Goal: Task Accomplishment & Management: Complete application form

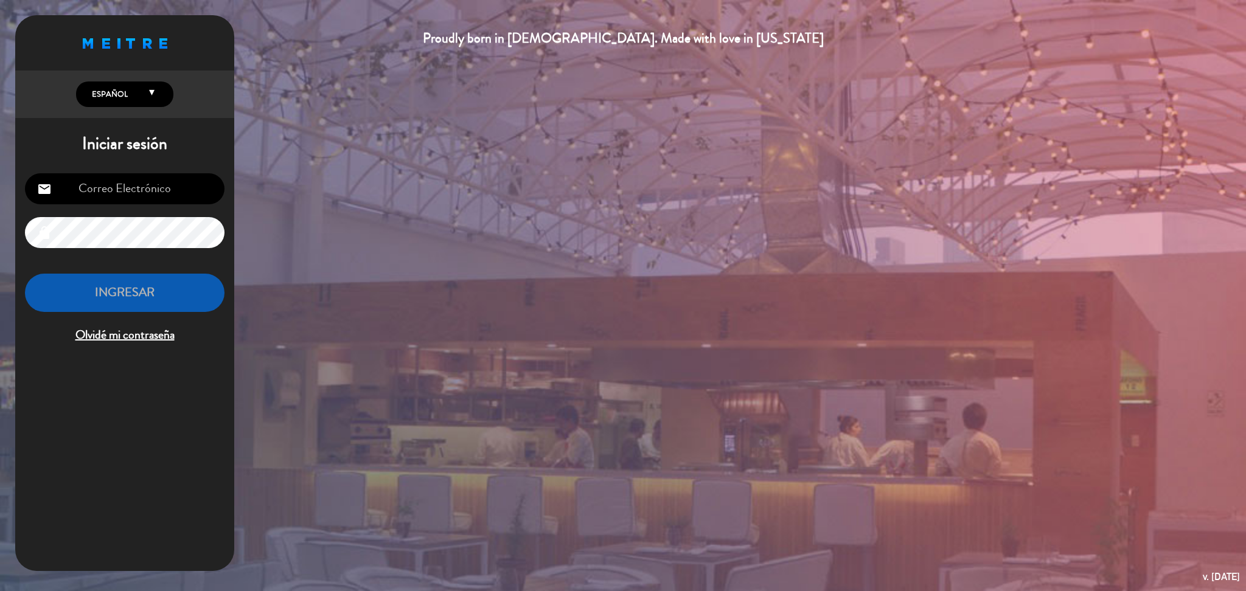
click at [164, 175] on input "email" at bounding box center [124, 188] width 199 height 31
type input "[DOMAIN_NAME][EMAIL_ADDRESS][DOMAIN_NAME]"
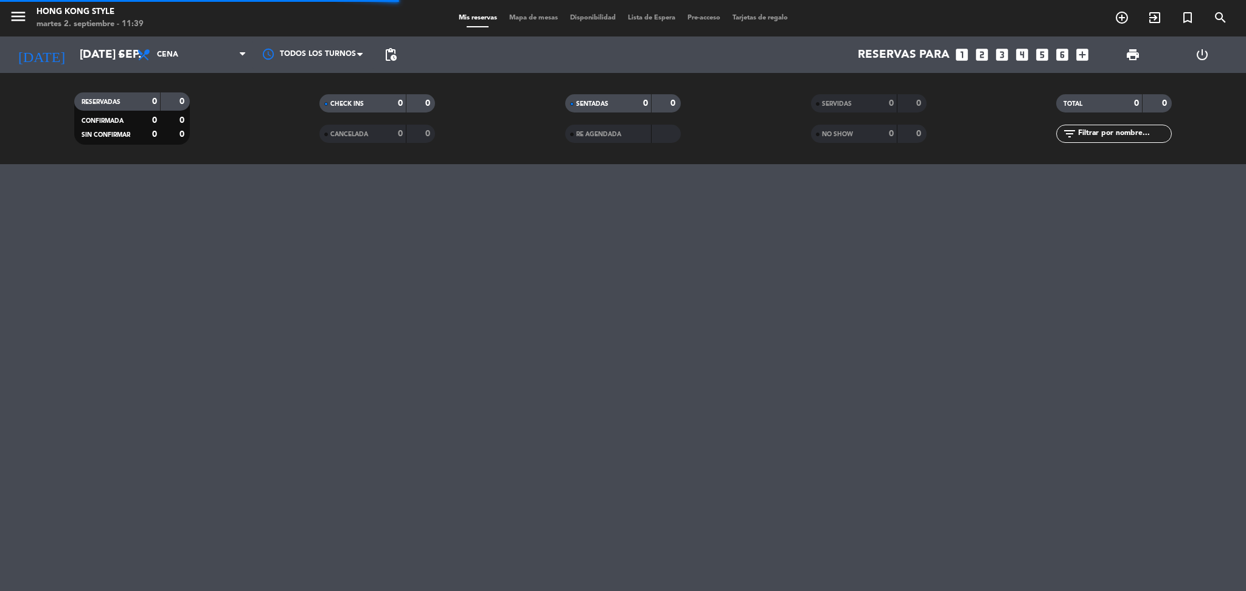
click at [524, 15] on span "Mapa de mesas" at bounding box center [533, 18] width 61 height 7
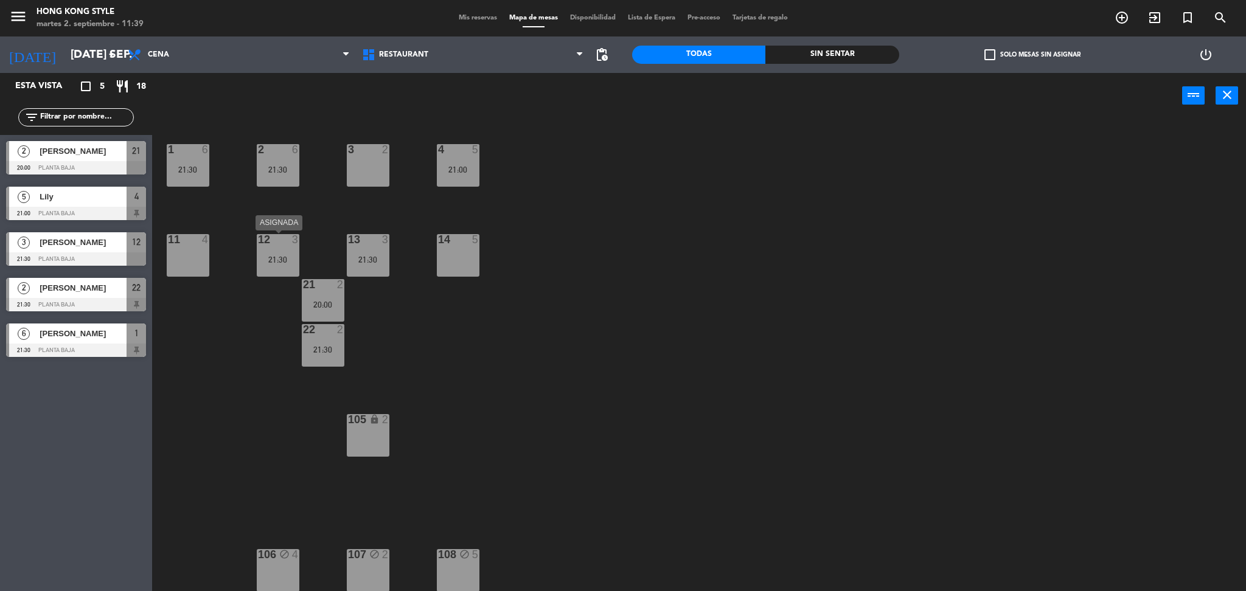
click at [271, 248] on div "12 3 21:30" at bounding box center [278, 255] width 43 height 43
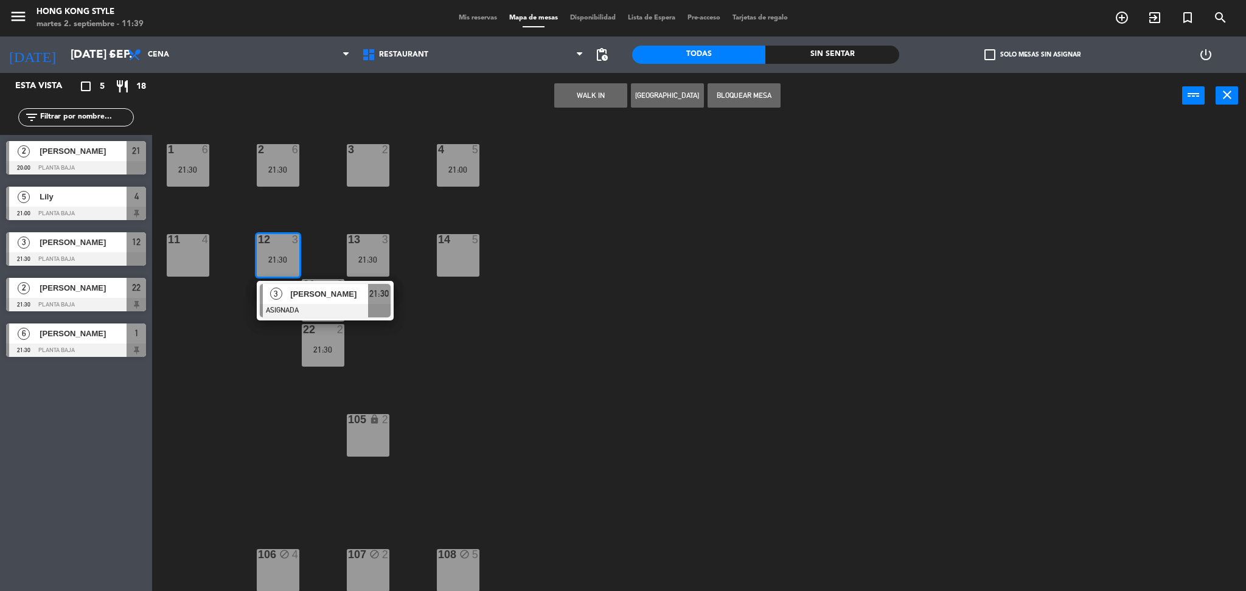
click at [185, 248] on div "11 4" at bounding box center [188, 255] width 43 height 43
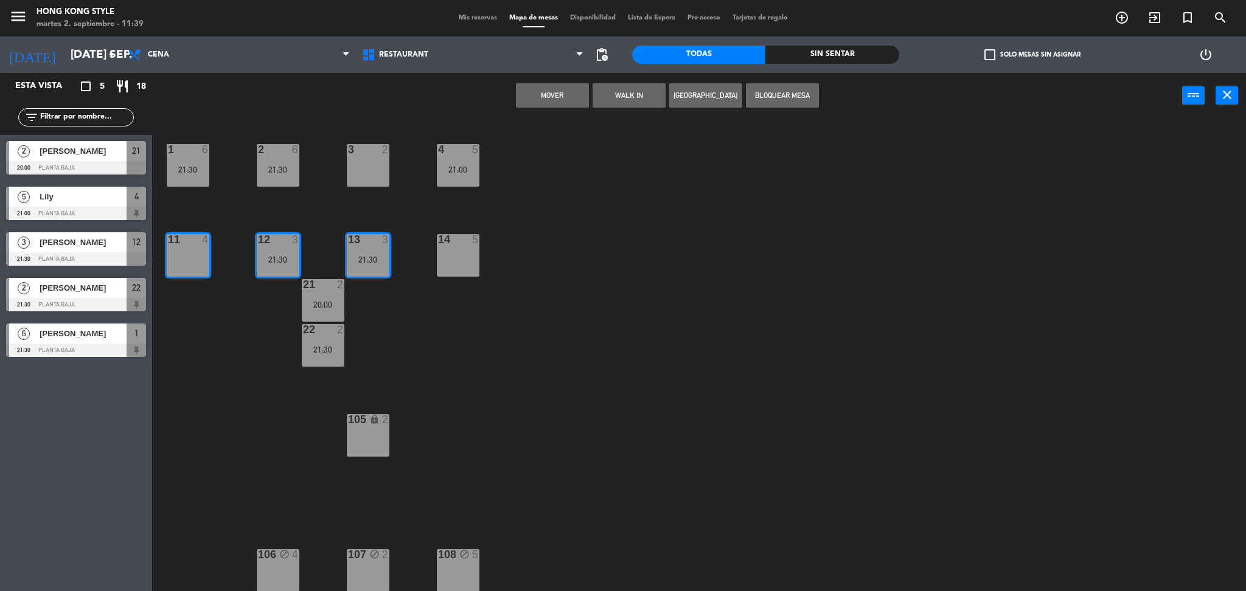
click at [556, 90] on button "Mover" at bounding box center [552, 95] width 73 height 24
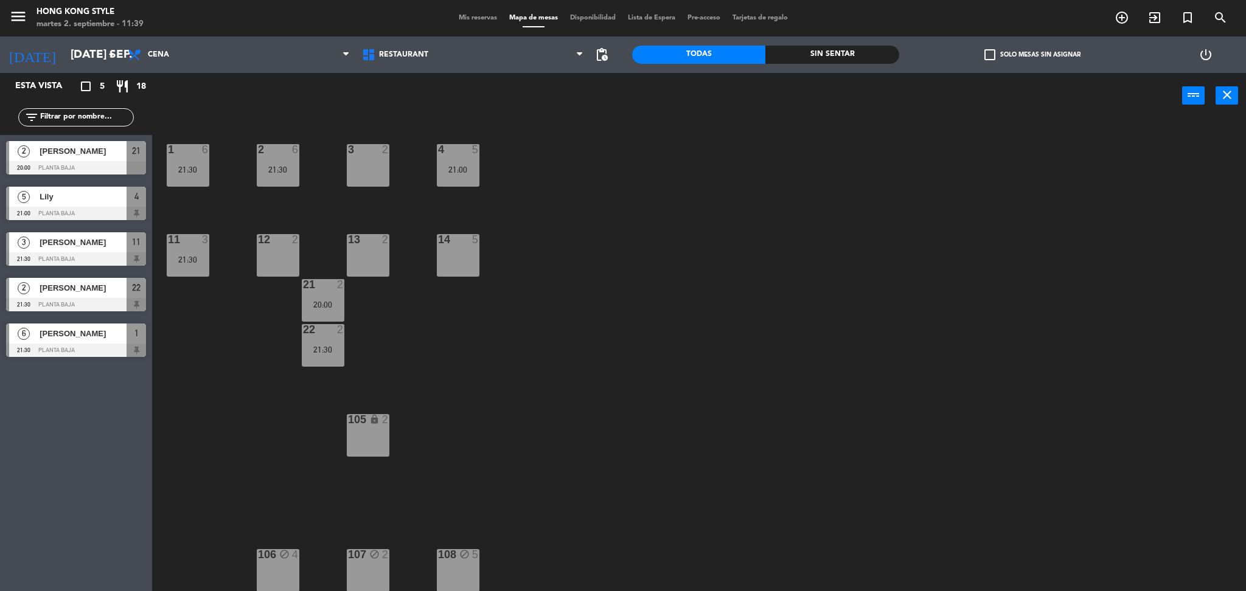
click at [452, 248] on div "14 5" at bounding box center [458, 255] width 43 height 43
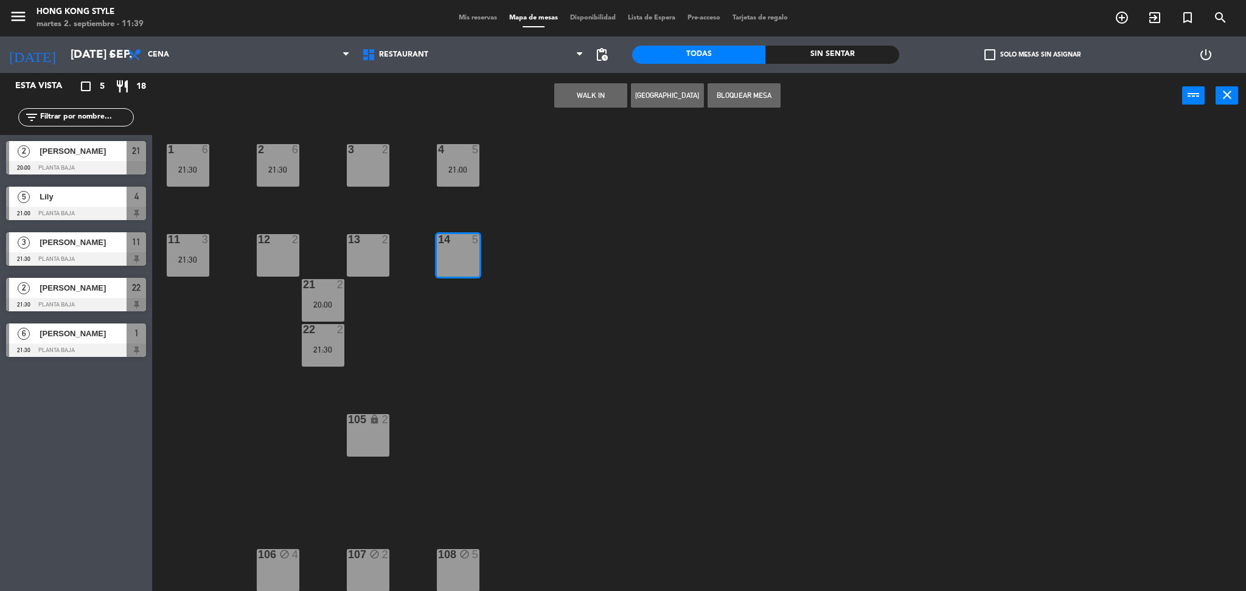
click at [383, 260] on div "13 2" at bounding box center [368, 255] width 43 height 43
click at [650, 94] on button "[GEOGRAPHIC_DATA]" at bounding box center [667, 95] width 73 height 24
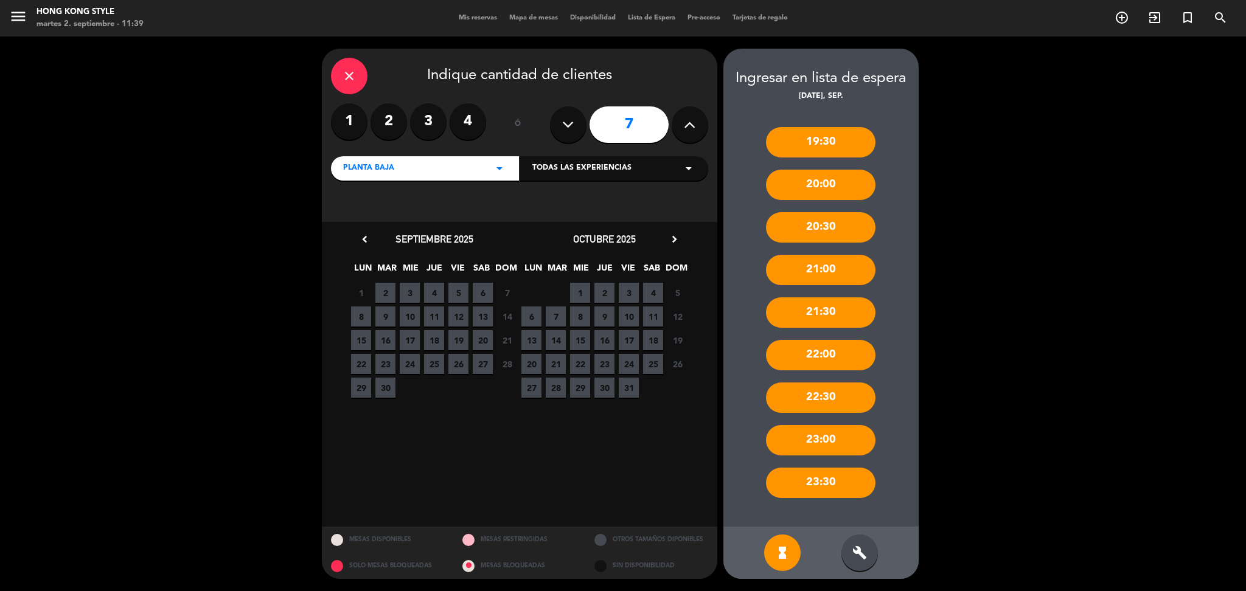
click at [559, 133] on button at bounding box center [568, 124] width 36 height 36
type input "6"
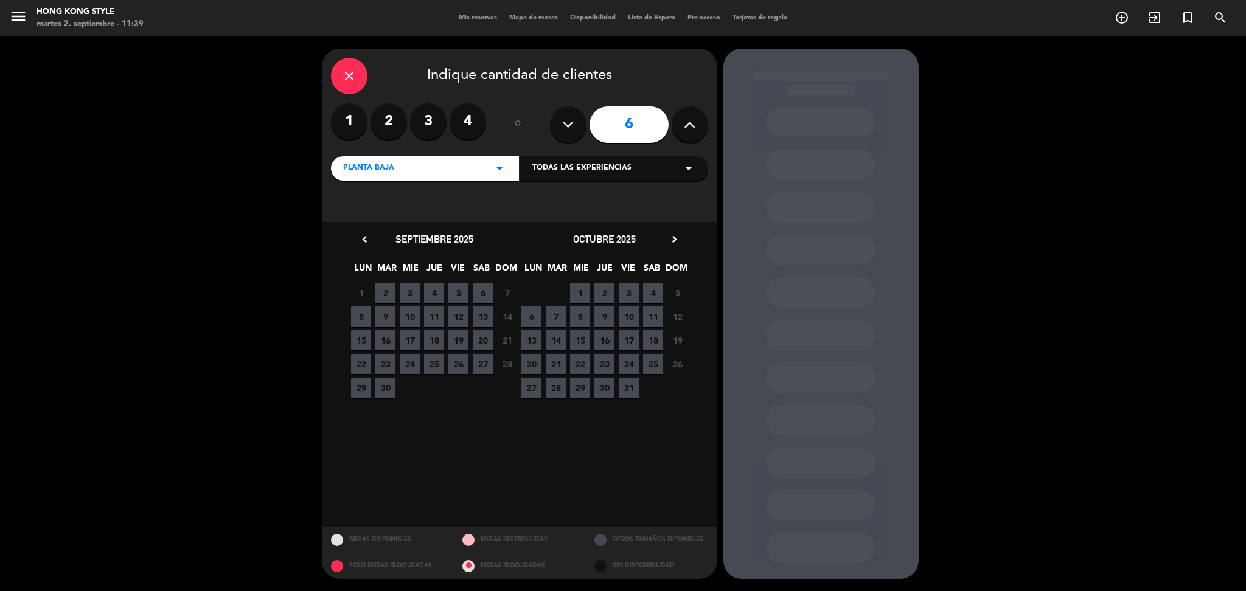
click at [386, 292] on span "2" at bounding box center [385, 293] width 20 height 20
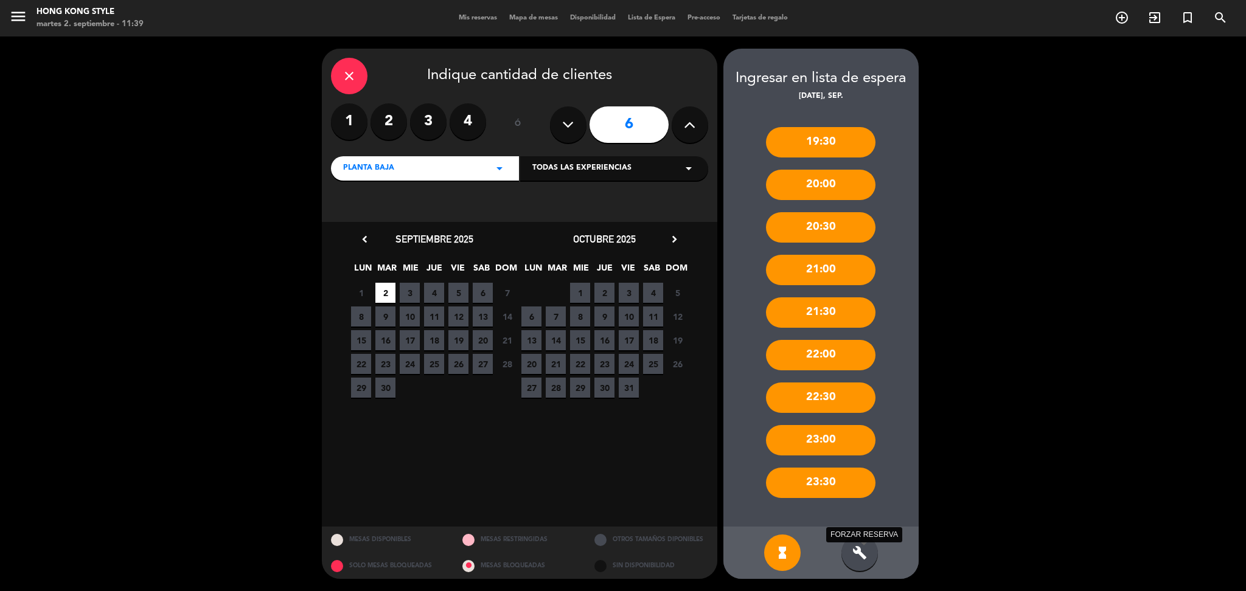
click at [860, 549] on icon "build" at bounding box center [859, 553] width 15 height 15
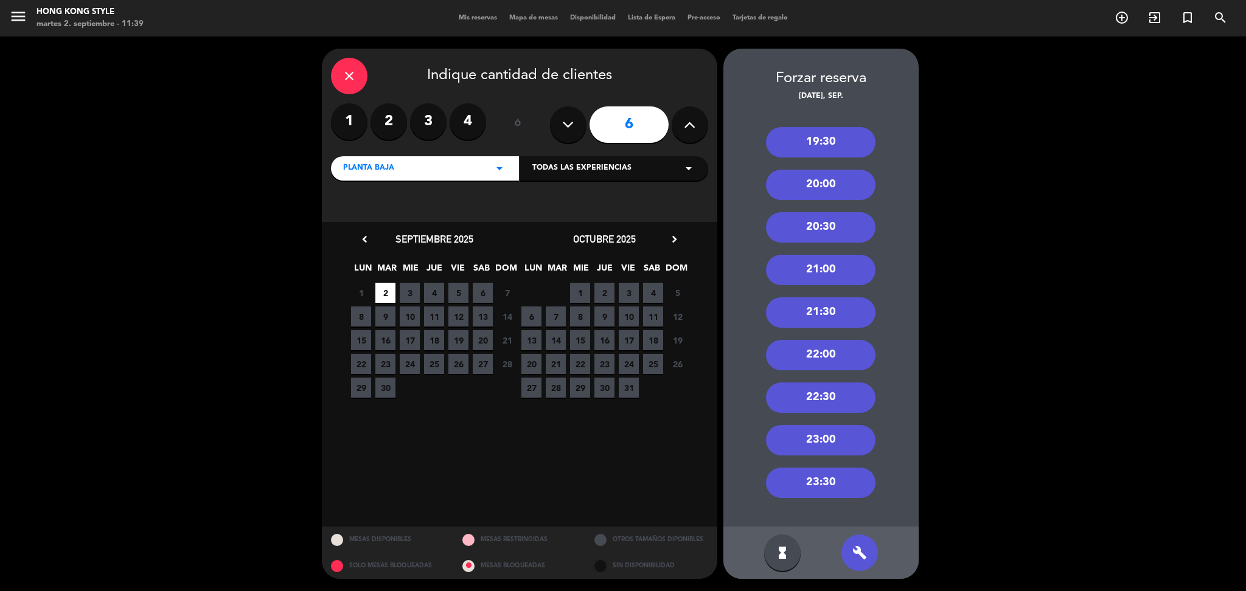
click at [847, 189] on div "20:00" at bounding box center [820, 185] width 109 height 30
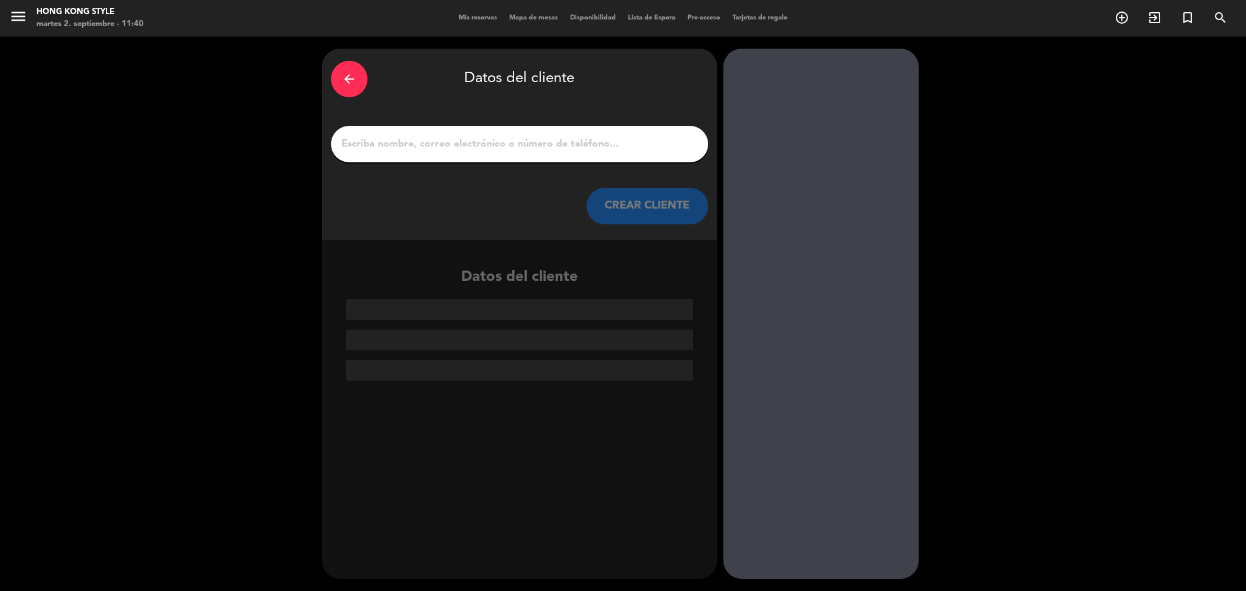
click at [570, 144] on input "1" at bounding box center [519, 144] width 359 height 17
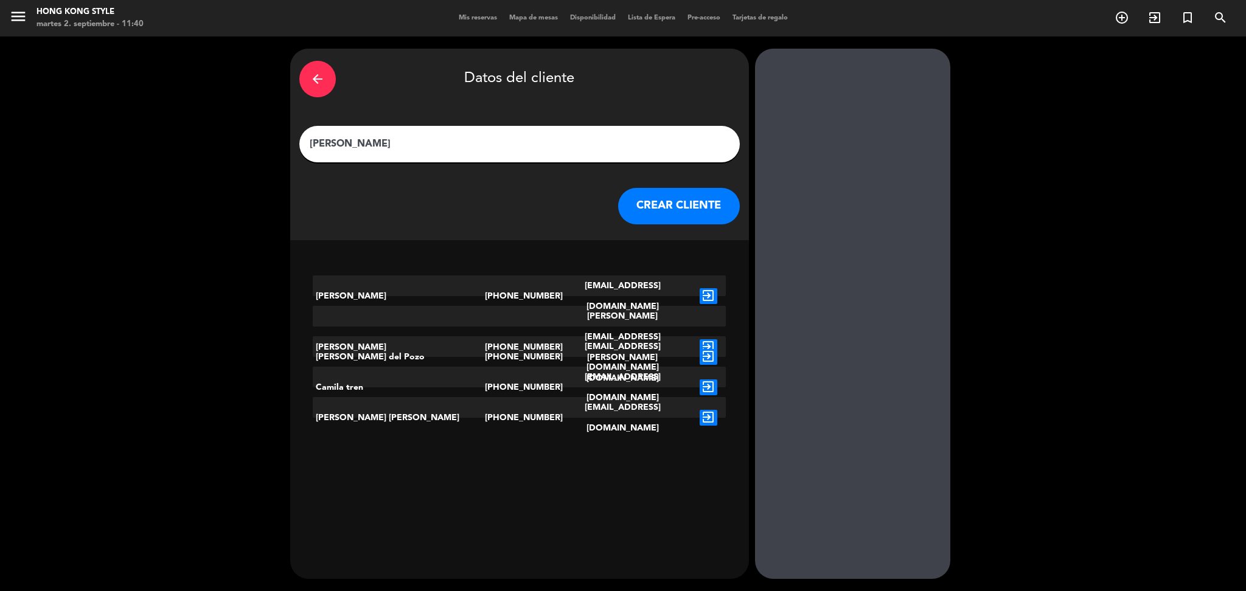
type input "[PERSON_NAME]"
click at [655, 190] on button "CREAR CLIENTE" at bounding box center [679, 206] width 122 height 36
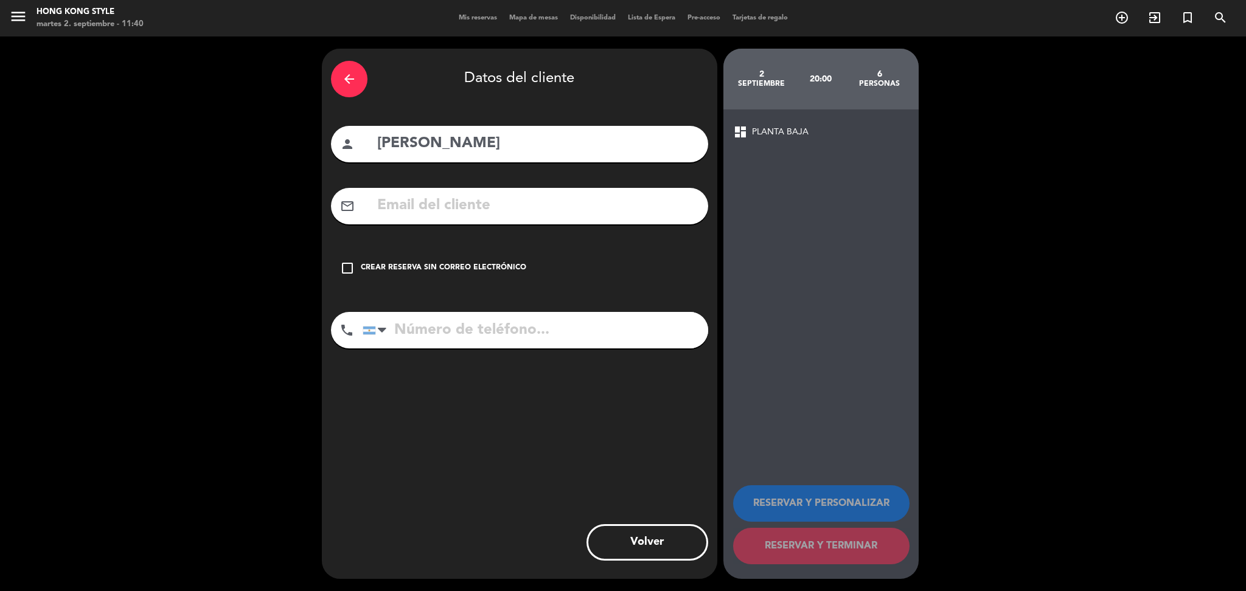
click at [502, 265] on div "Crear reserva sin correo electrónico" at bounding box center [443, 268] width 165 height 12
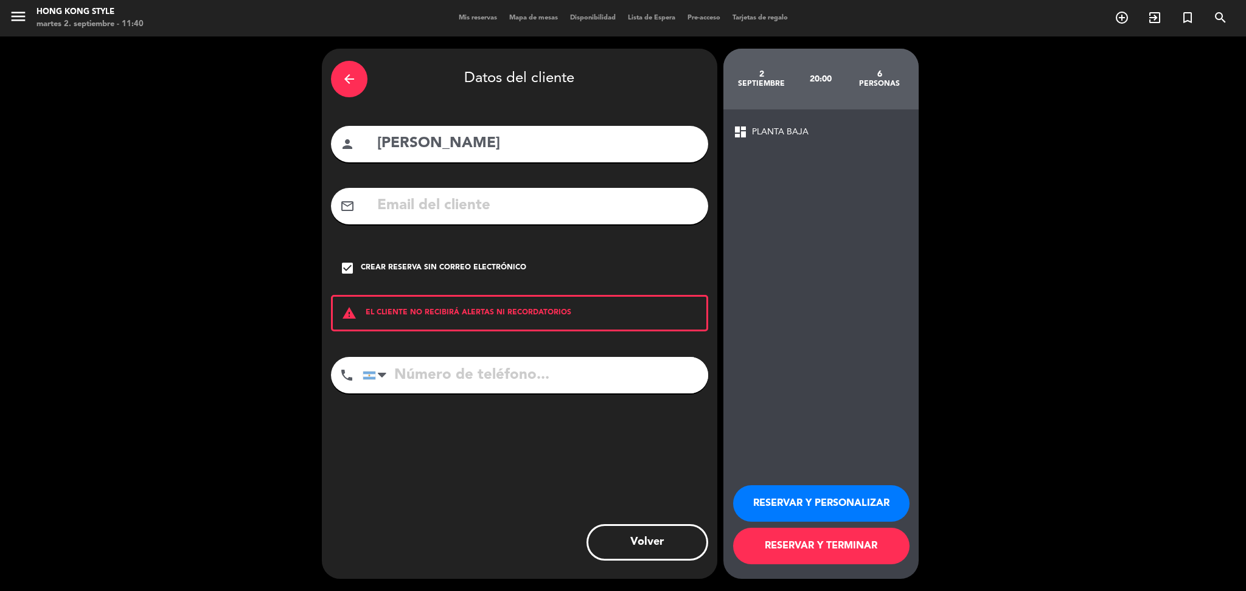
click at [510, 381] on input "tel" at bounding box center [534, 375] width 345 height 36
type input "2214006700"
click at [778, 544] on button "RESERVAR Y TERMINAR" at bounding box center [821, 546] width 176 height 36
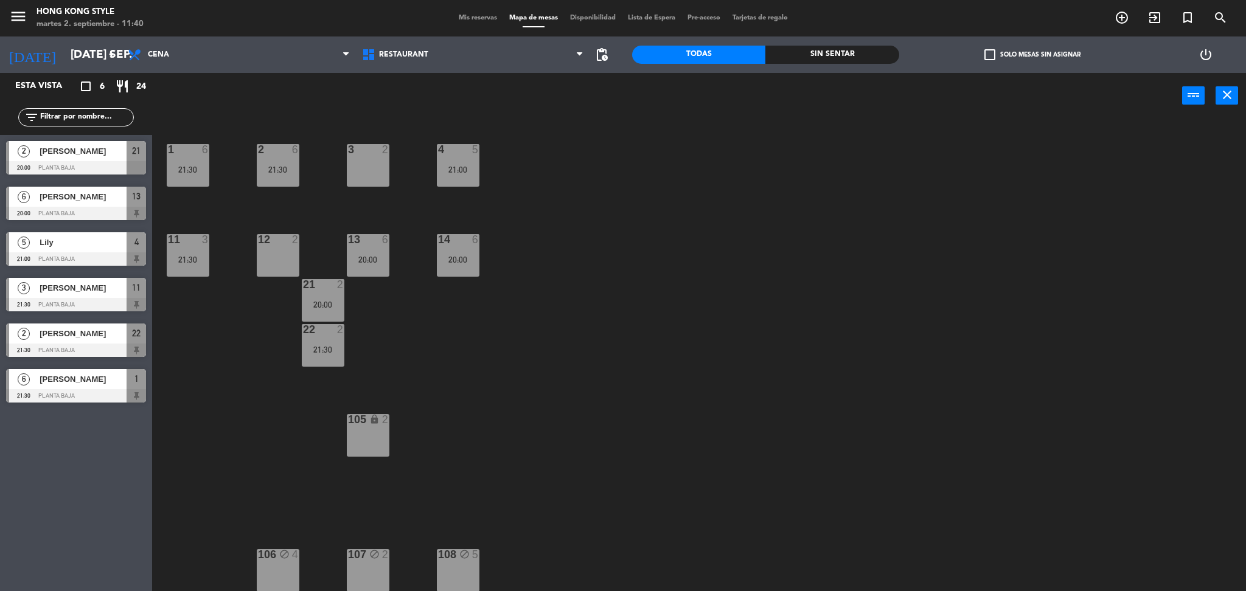
click at [483, 15] on span "Mis reservas" at bounding box center [477, 18] width 50 height 7
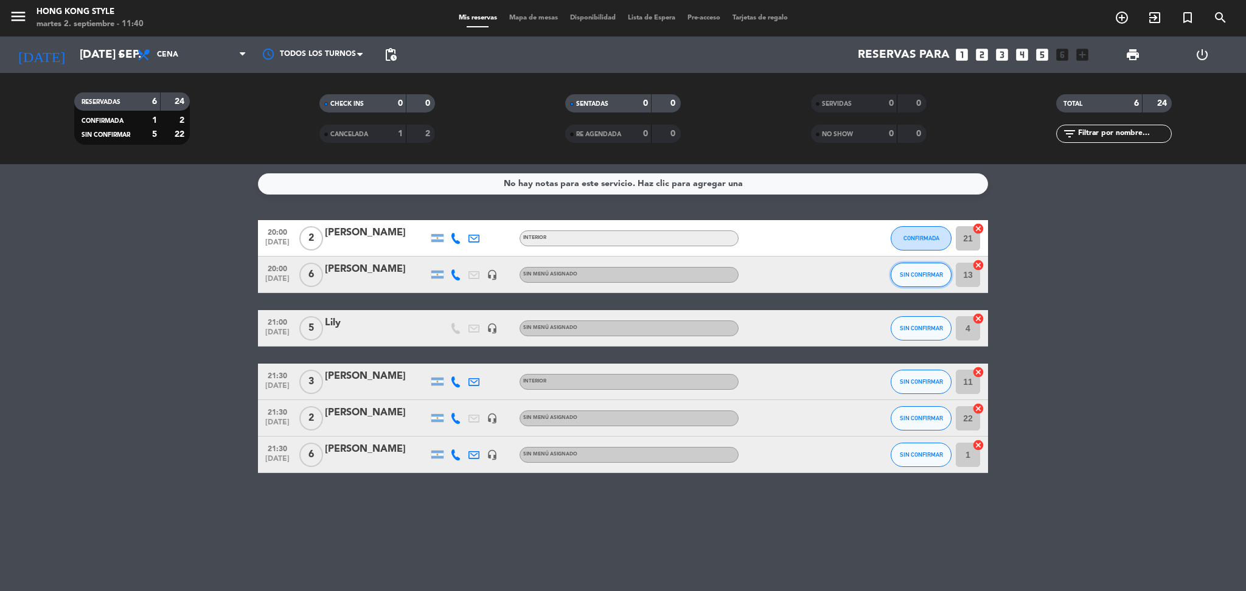
click at [910, 275] on span "SIN CONFIRMAR" at bounding box center [920, 274] width 43 height 7
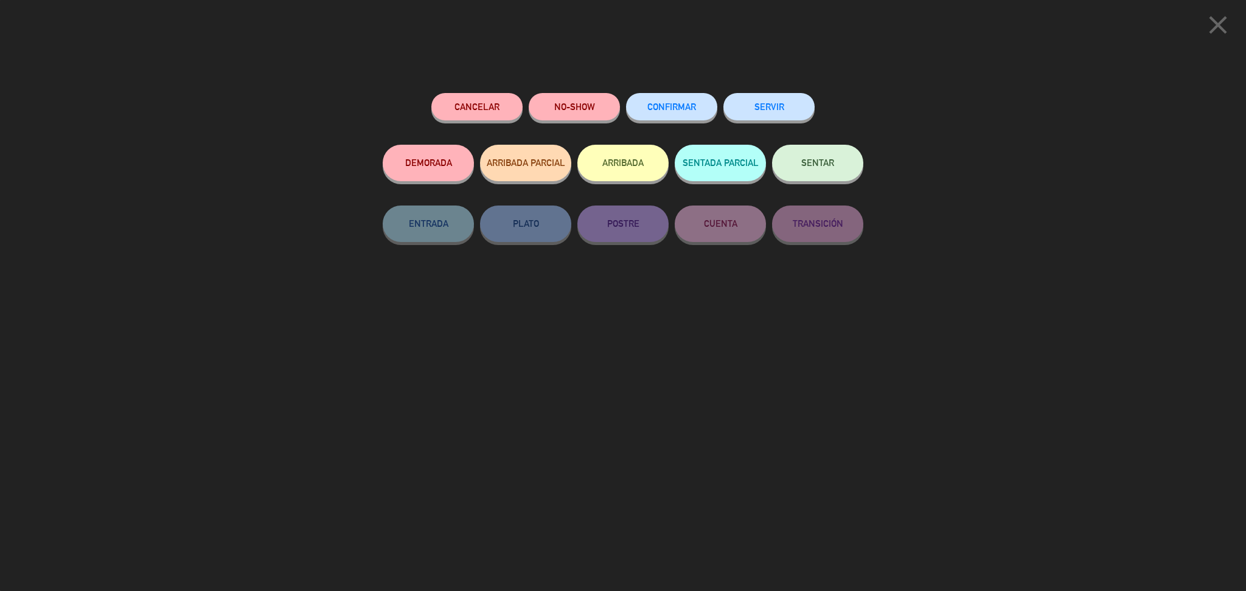
click at [682, 100] on button "CONFIRMAR" at bounding box center [671, 106] width 91 height 27
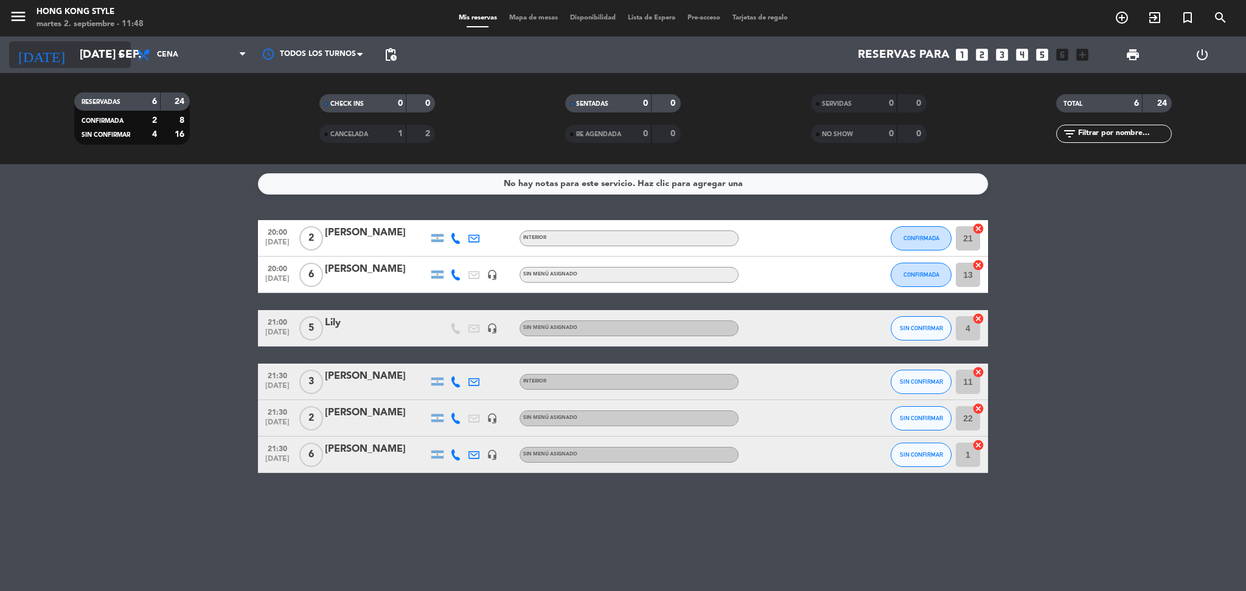
click at [92, 57] on input "[DATE] sep." at bounding box center [147, 55] width 147 height 26
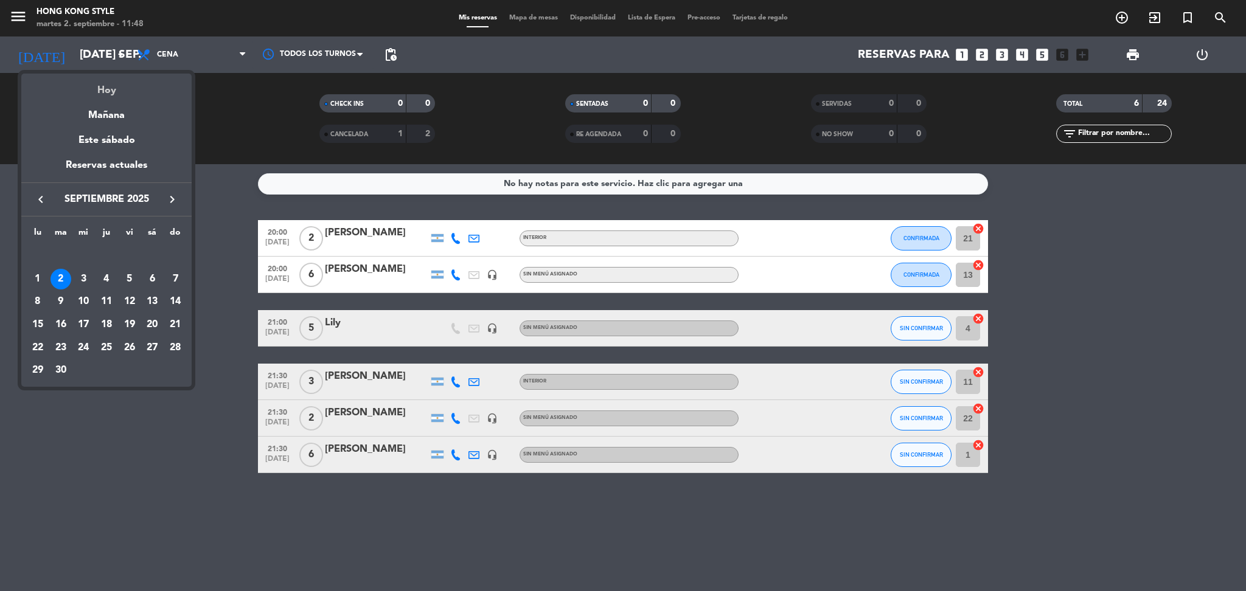
click at [105, 94] on div "Hoy" at bounding box center [106, 86] width 170 height 25
